Goal: Transaction & Acquisition: Purchase product/service

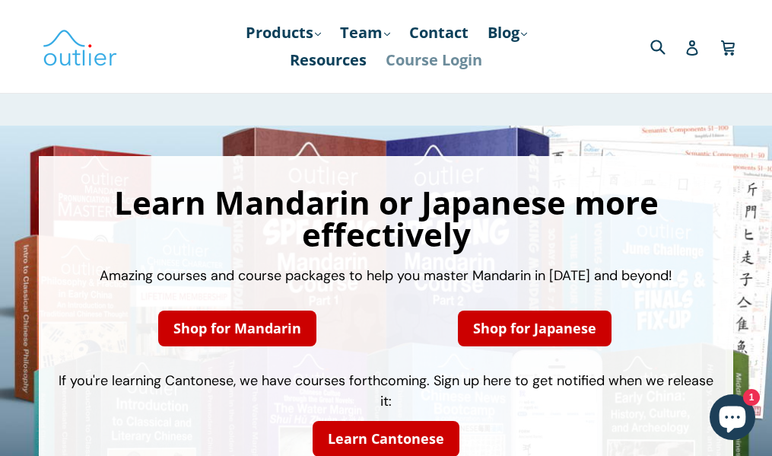
click at [457, 57] on link "Course Login" at bounding box center [434, 59] width 112 height 27
click at [307, 37] on link "Products .cls-1{fill:#231f20} expand" at bounding box center [283, 32] width 91 height 27
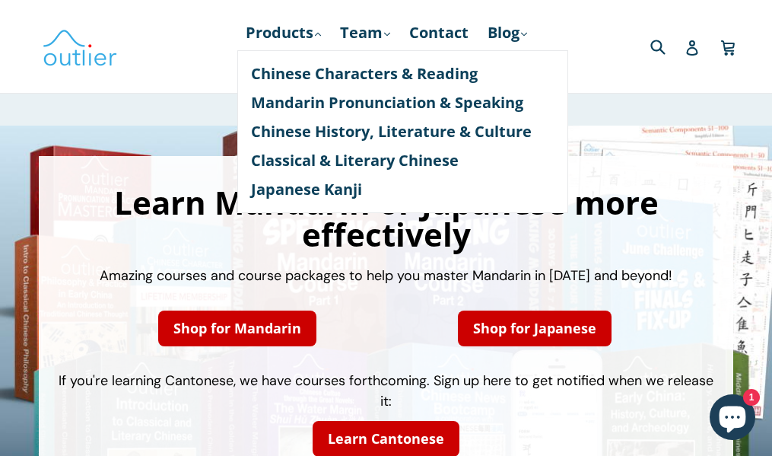
click at [380, 348] on div "Shop for Mandarin Shop for Japanese" at bounding box center [385, 328] width 571 height 54
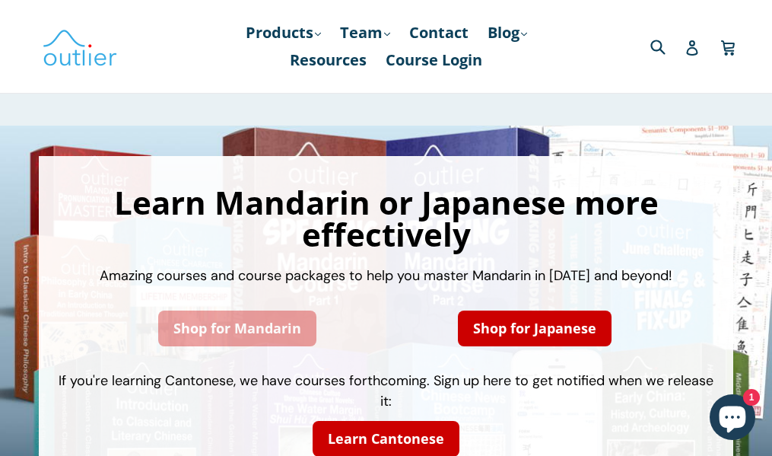
click at [273, 344] on link "Shop for Mandarin" at bounding box center [237, 328] width 158 height 36
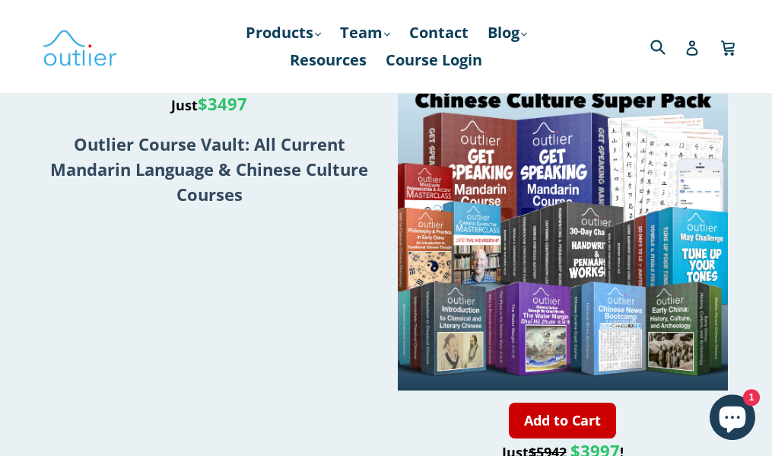
scroll to position [2383, 0]
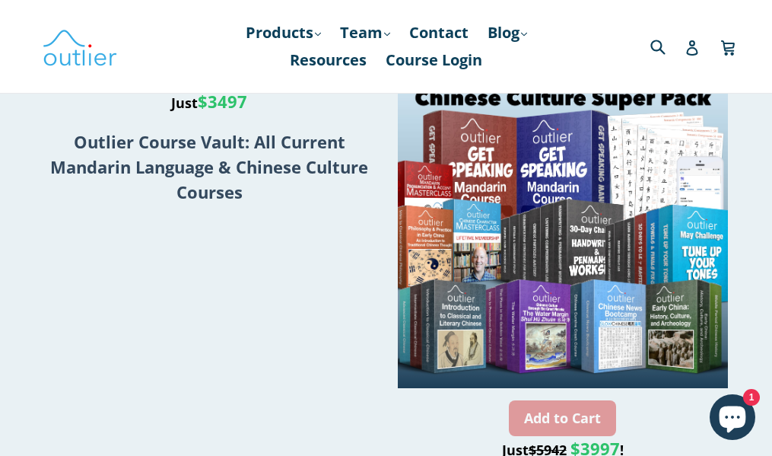
click at [581, 400] on link "Add to Cart" at bounding box center [562, 418] width 107 height 36
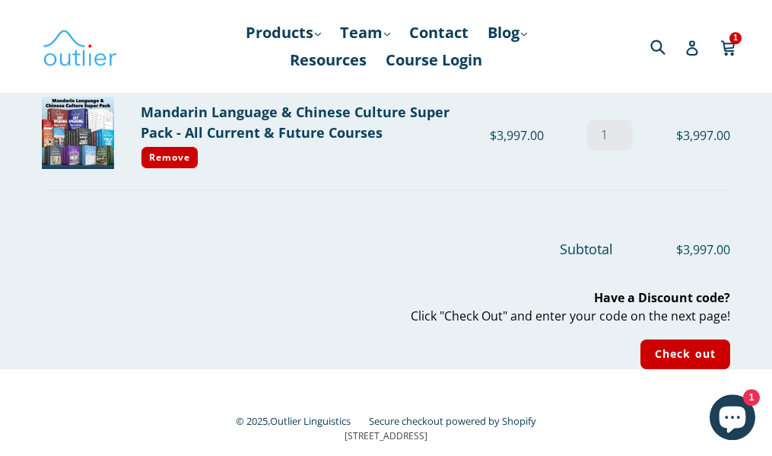
scroll to position [164, 0]
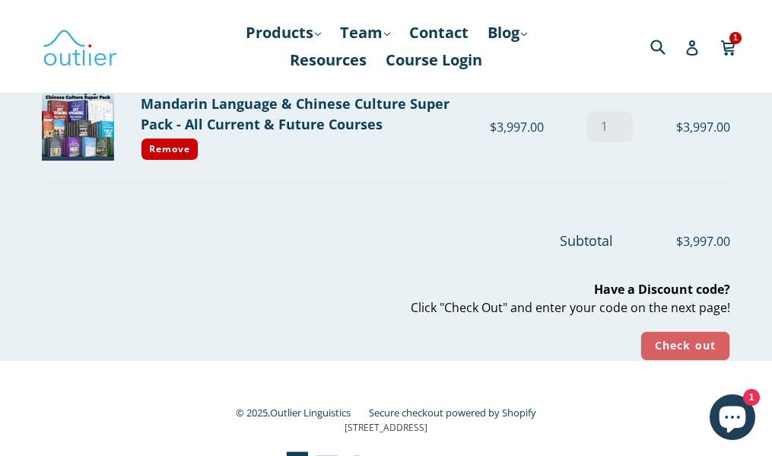
click at [673, 347] on input "Check out" at bounding box center [686, 346] width 90 height 30
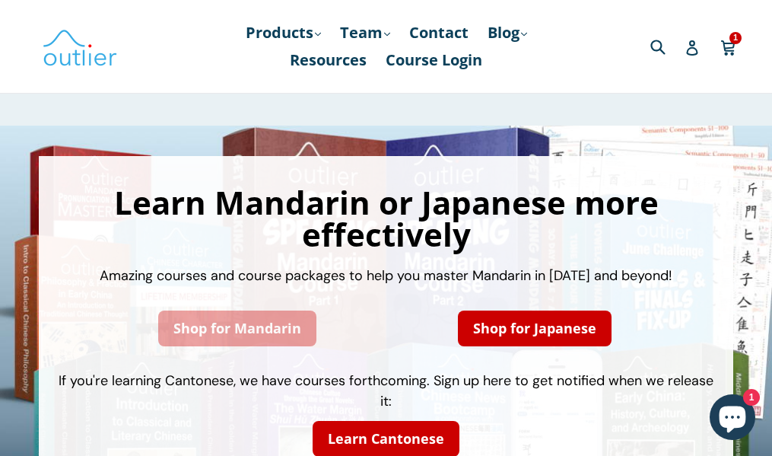
click at [288, 329] on link "Shop for Mandarin" at bounding box center [237, 328] width 158 height 36
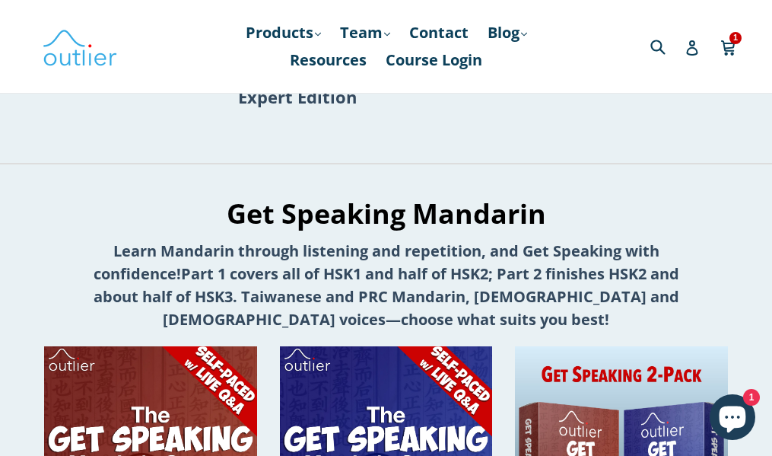
scroll to position [329, 0]
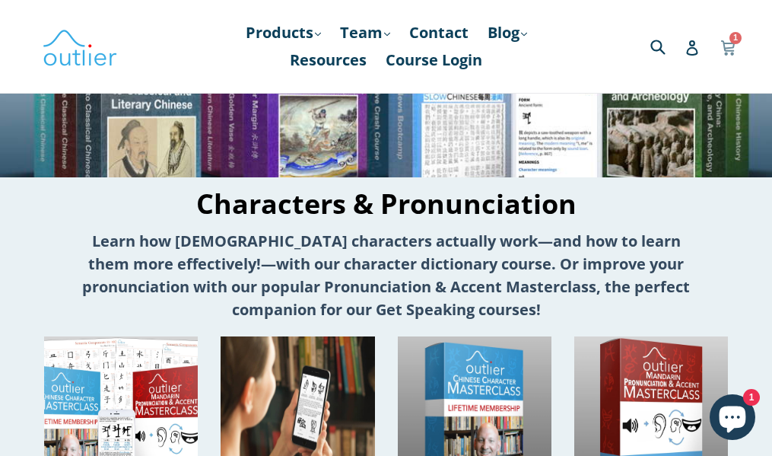
click at [731, 48] on icon at bounding box center [728, 45] width 14 height 11
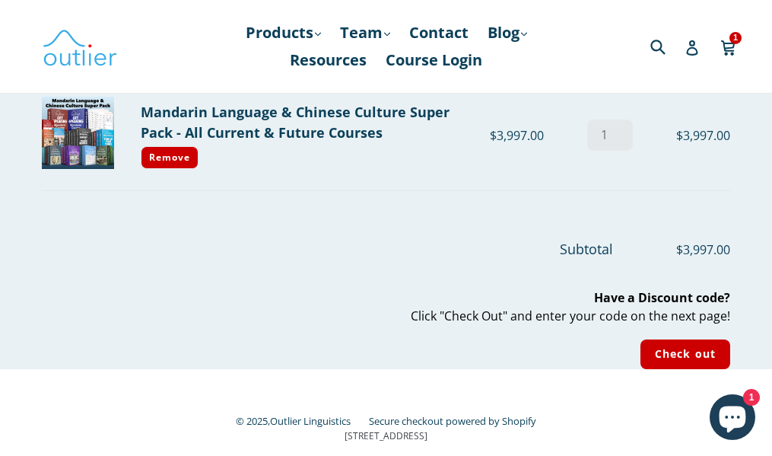
scroll to position [183, 0]
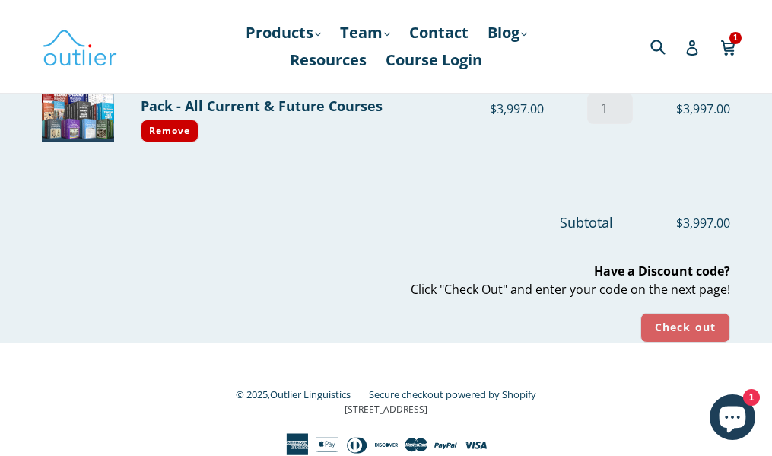
click at [667, 330] on input "Check out" at bounding box center [686, 328] width 90 height 30
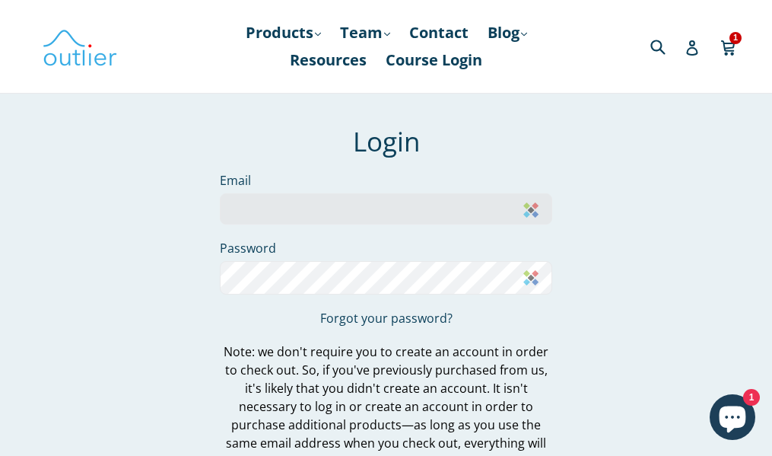
click at [278, 217] on input "Email" at bounding box center [386, 208] width 333 height 31
type input "futurism@gmail.com"
click at [145, 277] on div "We've sent you an email with a link to update your password. Login Email futuri…" at bounding box center [374, 418] width 711 height 584
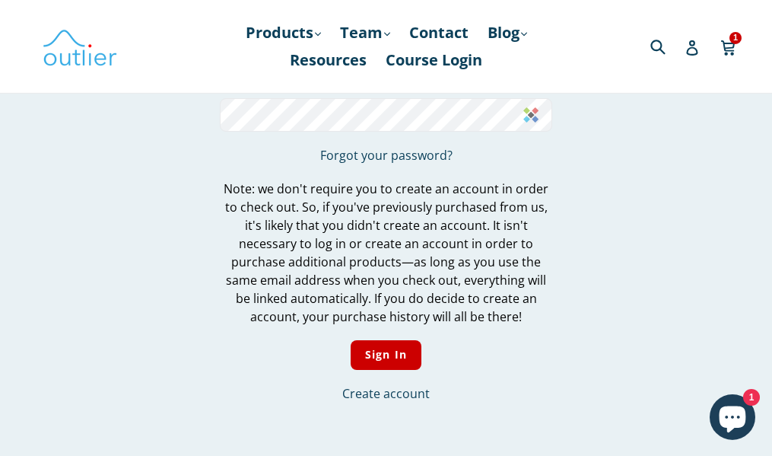
scroll to position [164, 0]
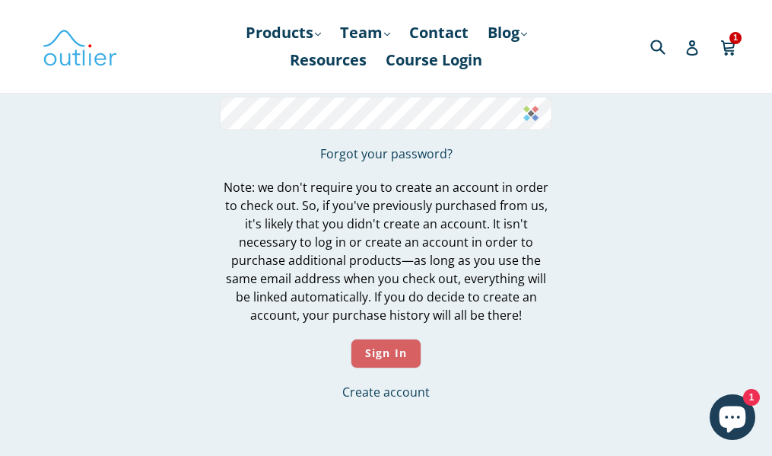
click at [403, 346] on input "Sign In" at bounding box center [386, 354] width 71 height 30
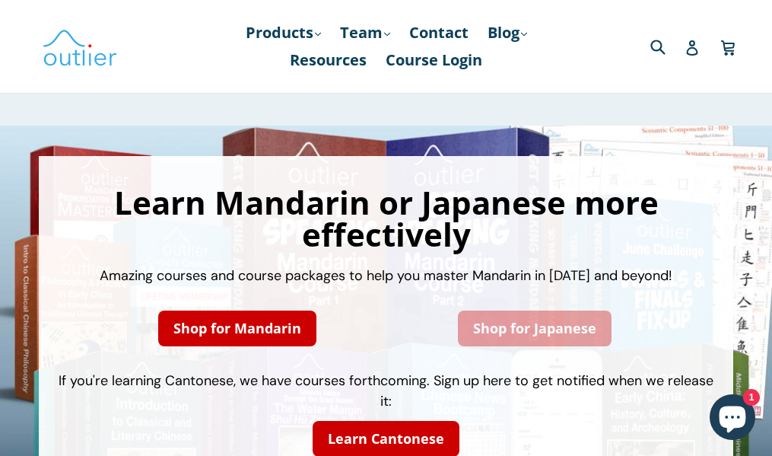
click at [521, 339] on link "Shop for Japanese" at bounding box center [535, 328] width 154 height 36
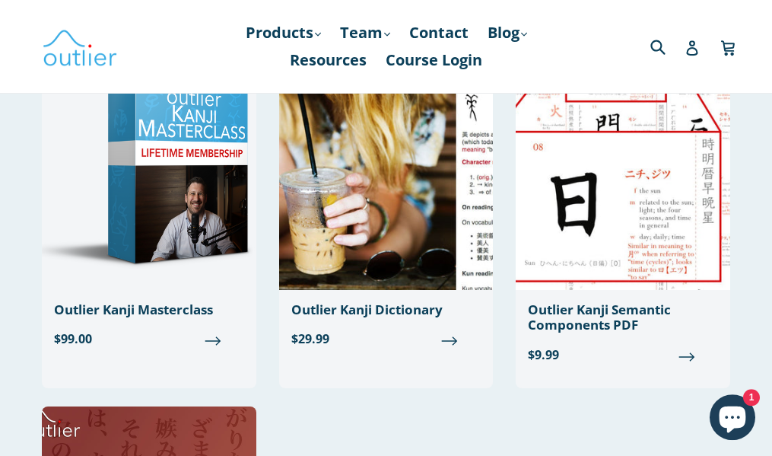
scroll to position [157, 0]
